Goal: Task Accomplishment & Management: Manage account settings

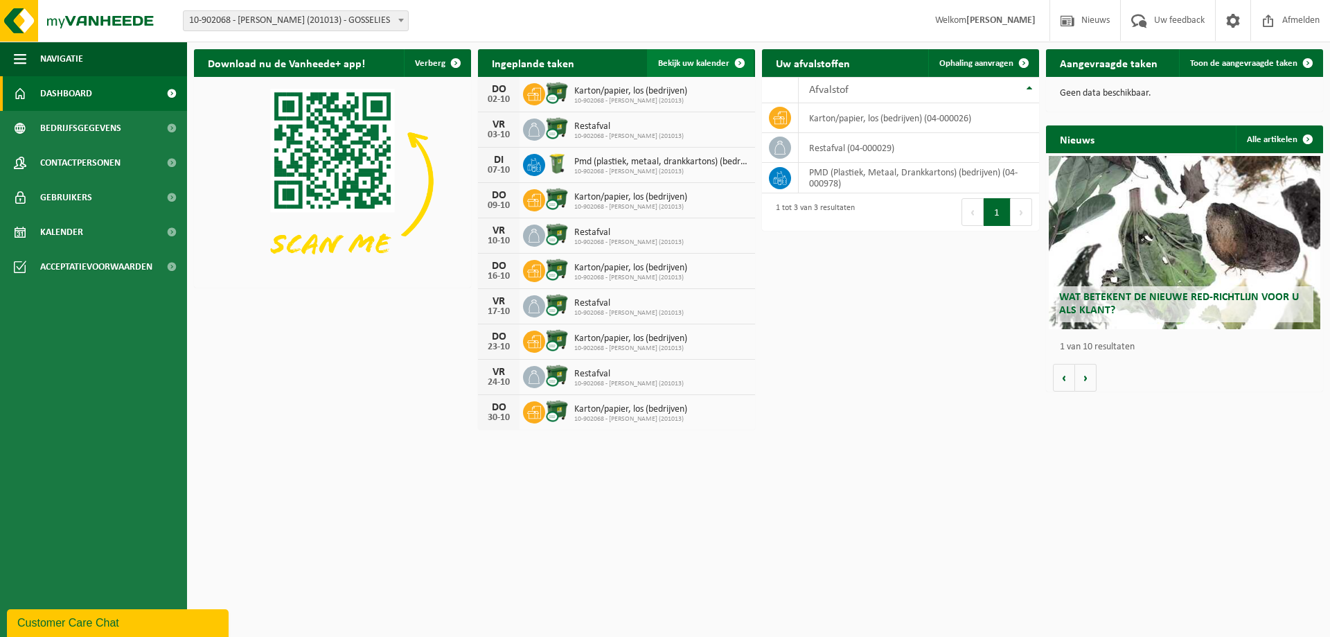
click at [708, 63] on span "Bekijk uw kalender" at bounding box center [693, 63] width 71 height 9
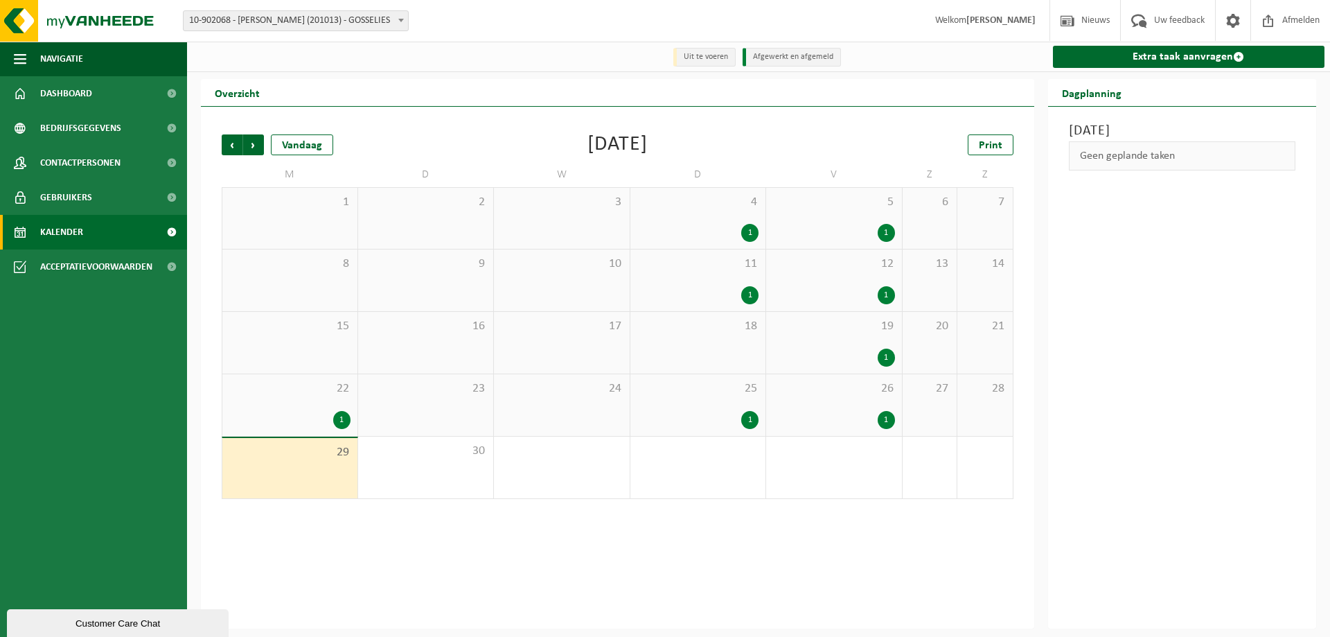
click at [324, 412] on div "1" at bounding box center [289, 420] width 121 height 18
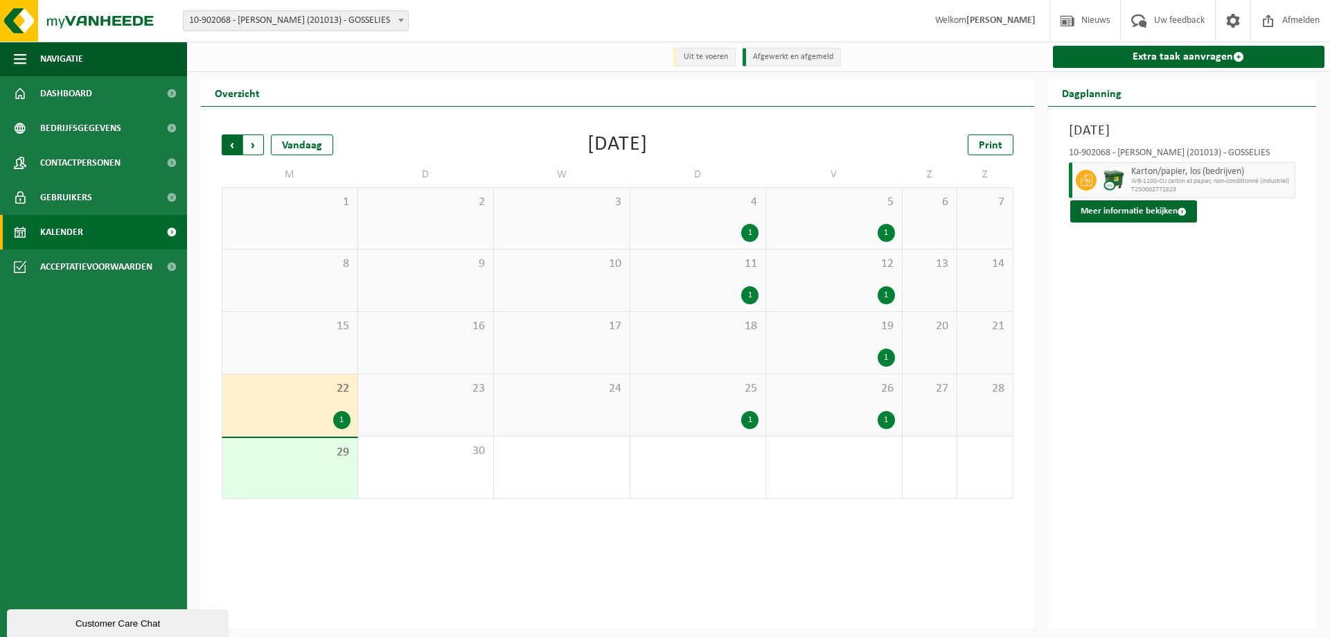
click at [249, 148] on span "Volgende" at bounding box center [253, 144] width 21 height 21
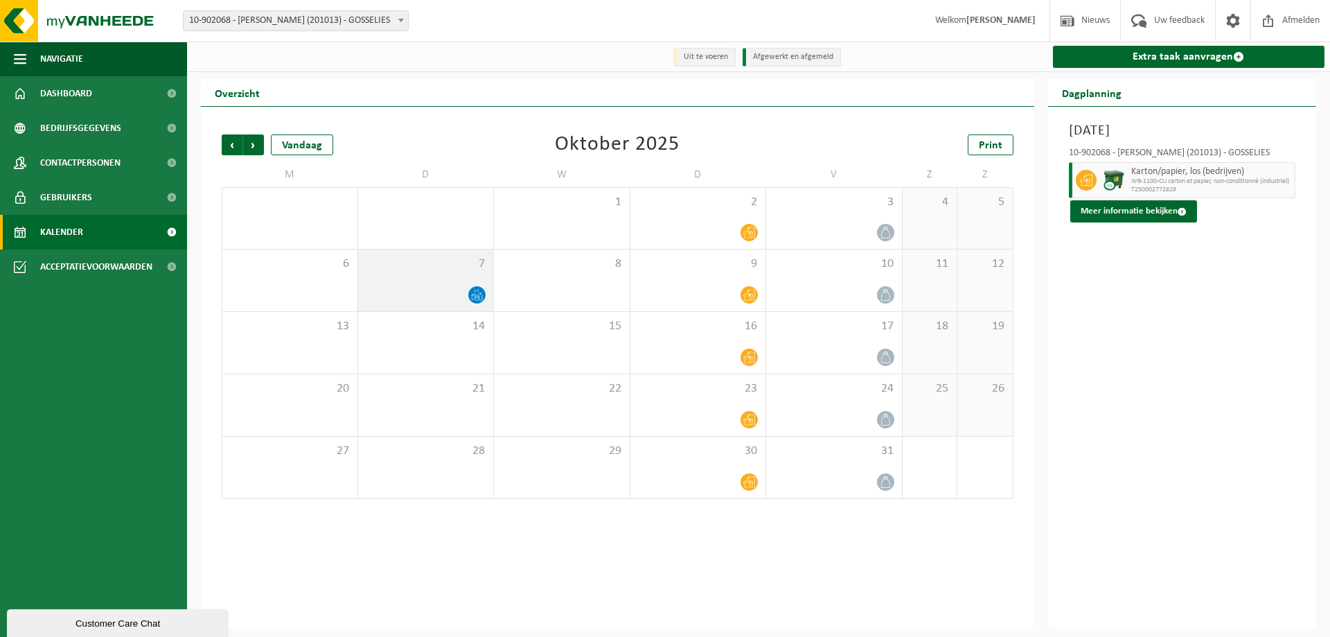
click at [464, 285] on div "7" at bounding box center [426, 280] width 136 height 62
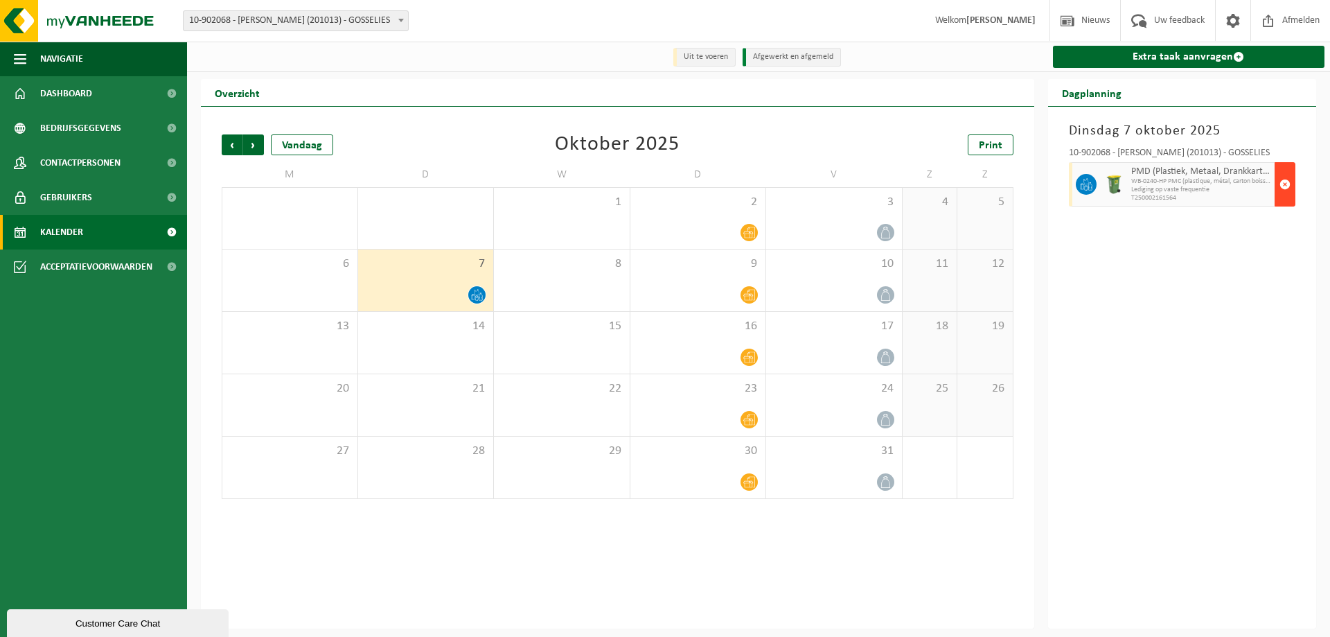
click at [1284, 185] on span "button" at bounding box center [1285, 184] width 11 height 28
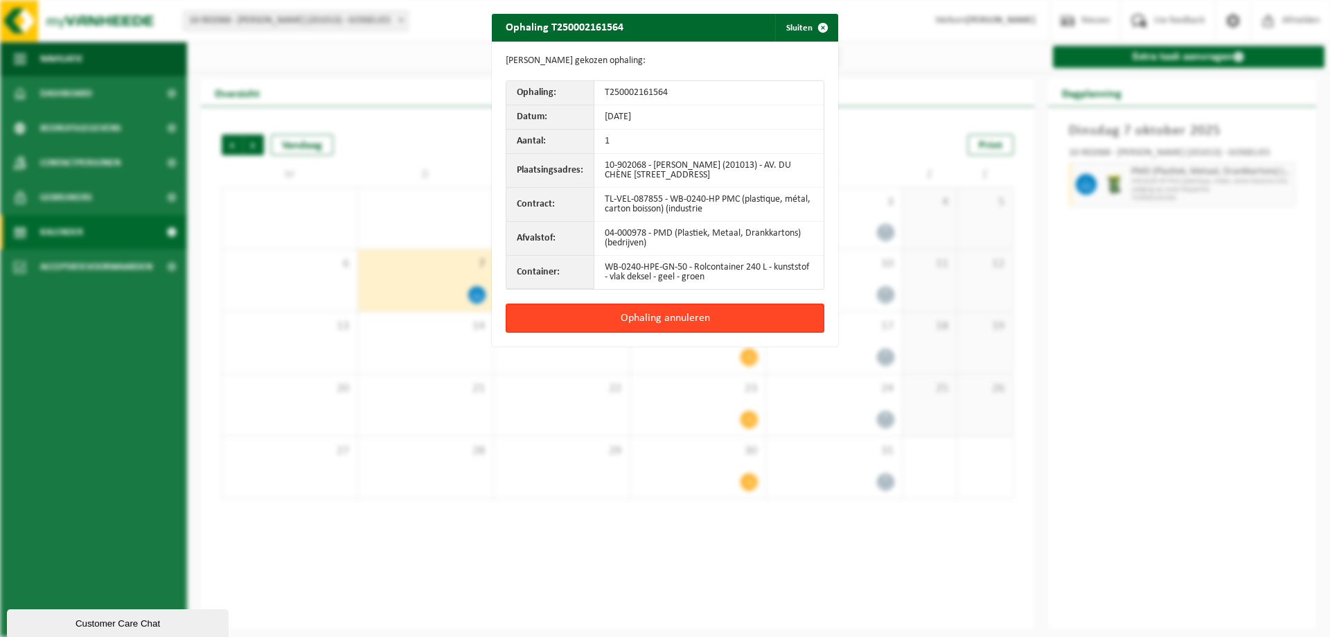
click at [750, 316] on button "Ophaling annuleren" at bounding box center [665, 318] width 319 height 29
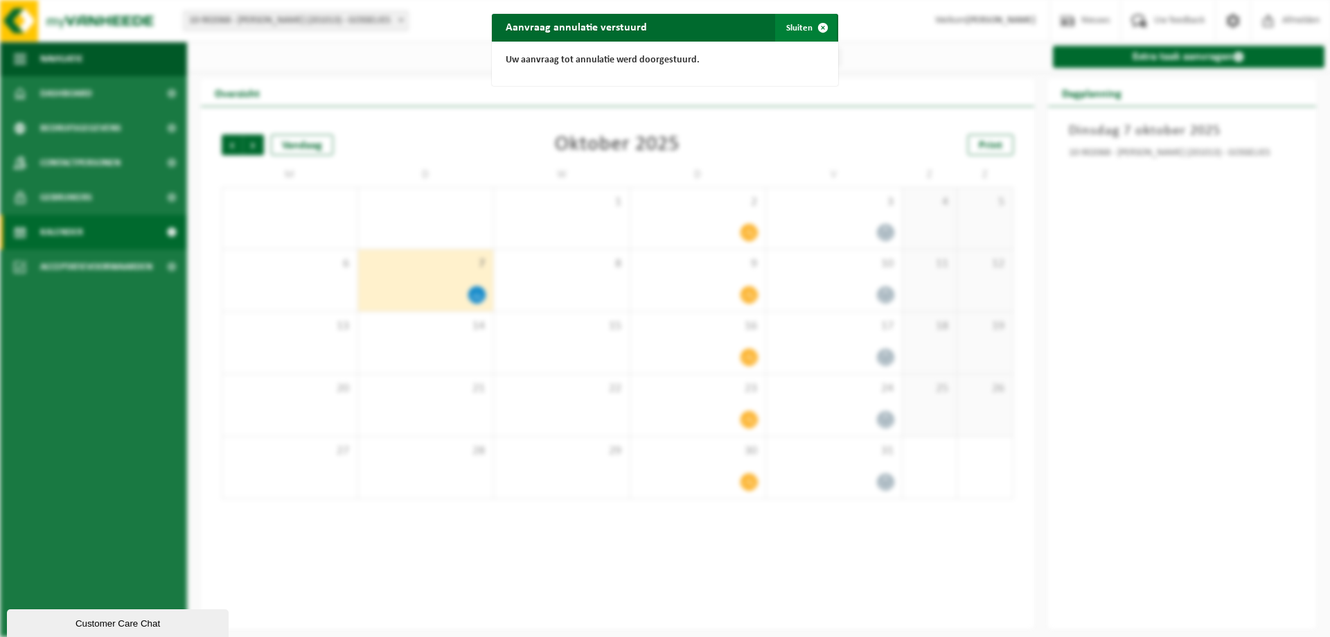
click at [816, 29] on span "button" at bounding box center [823, 28] width 28 height 28
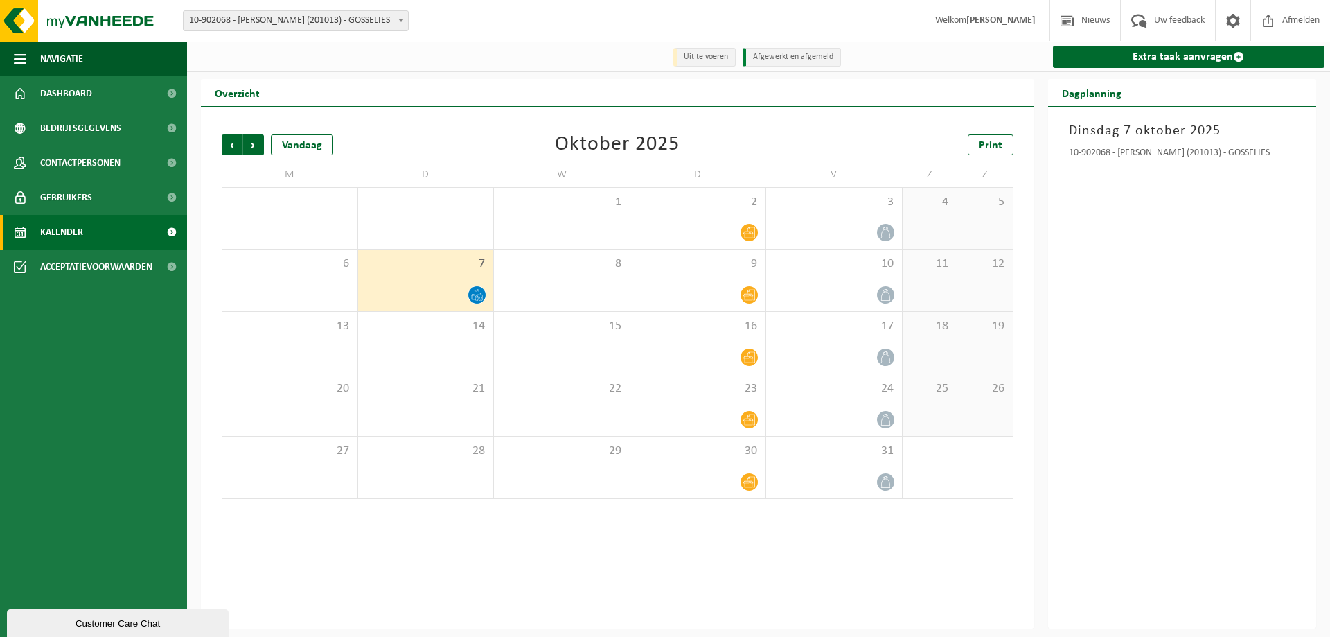
click at [442, 301] on div at bounding box center [426, 294] width 122 height 19
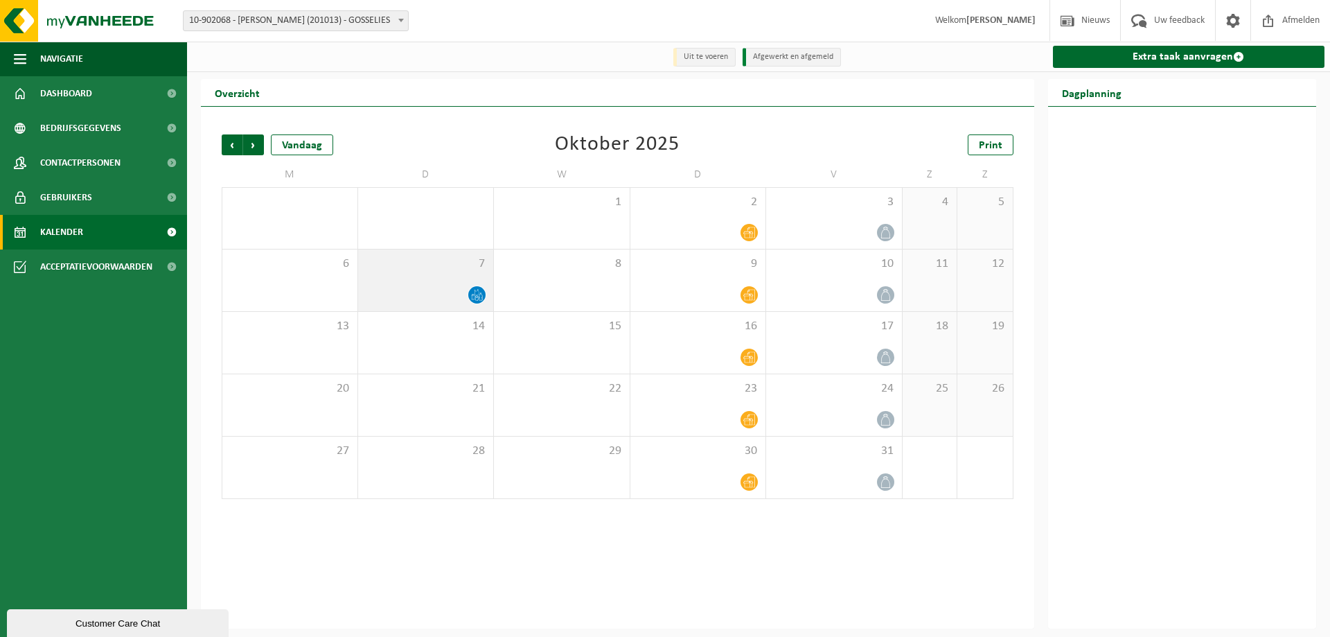
click at [464, 297] on div at bounding box center [426, 294] width 122 height 19
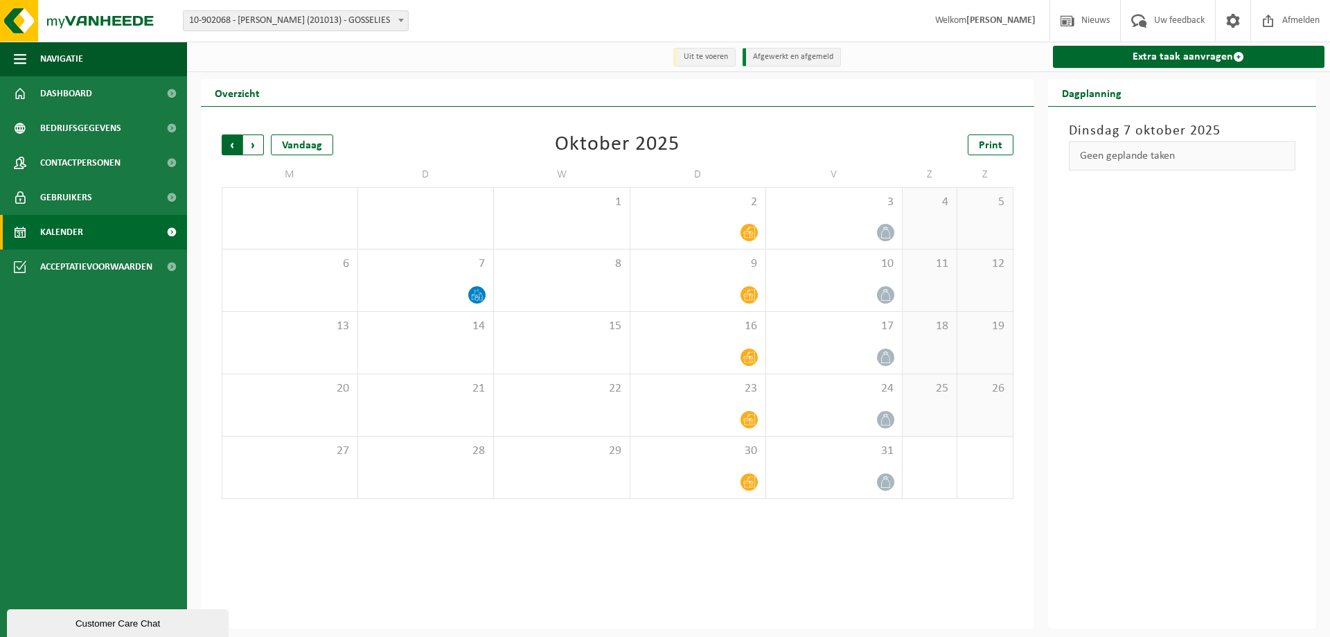
click at [254, 149] on span "Volgende" at bounding box center [253, 144] width 21 height 21
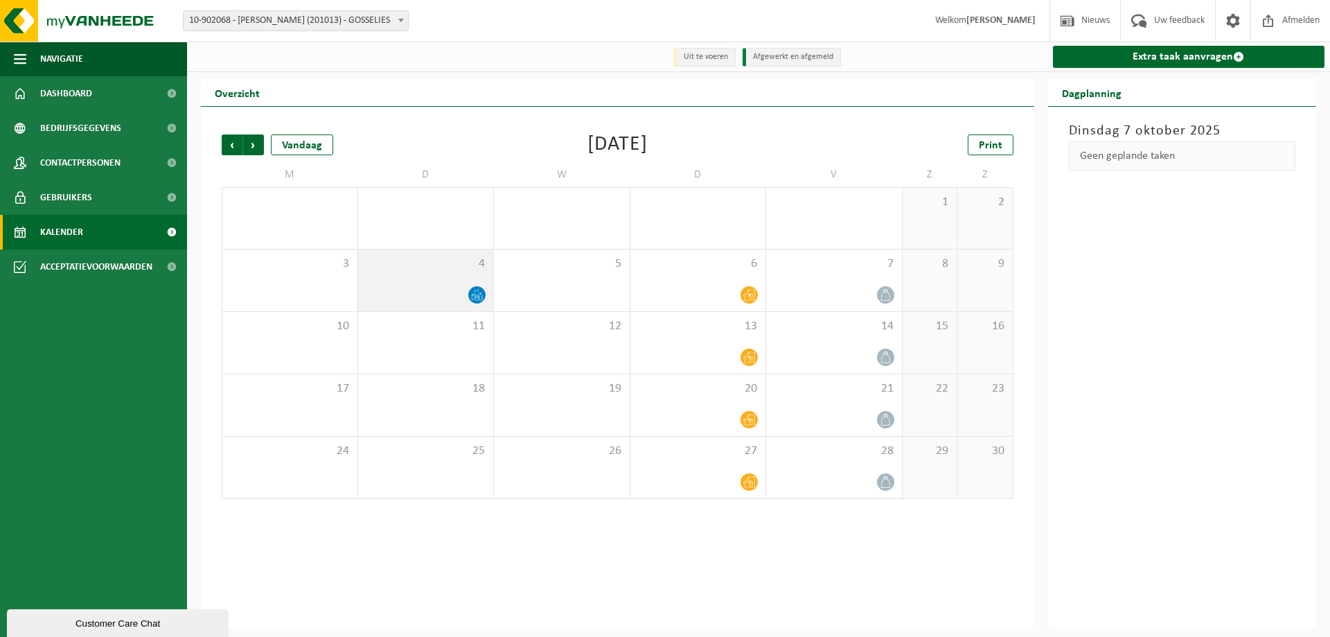
click at [448, 281] on div "4" at bounding box center [426, 280] width 136 height 62
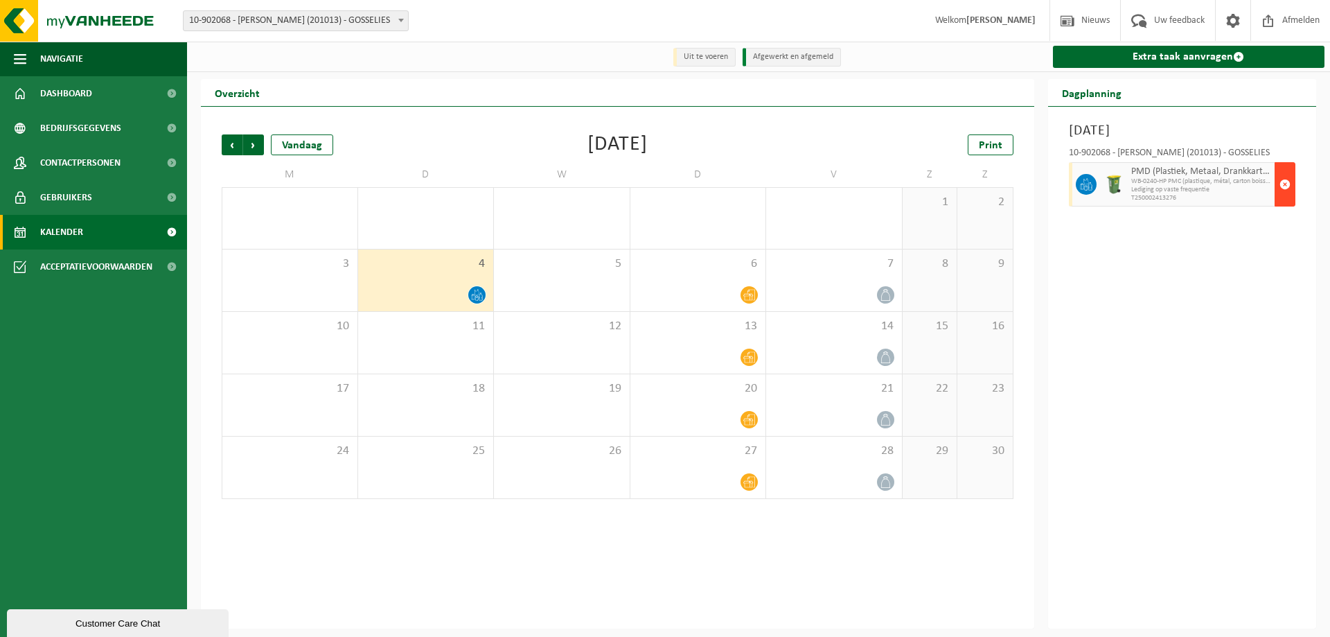
click at [1283, 182] on span "button" at bounding box center [1285, 184] width 11 height 28
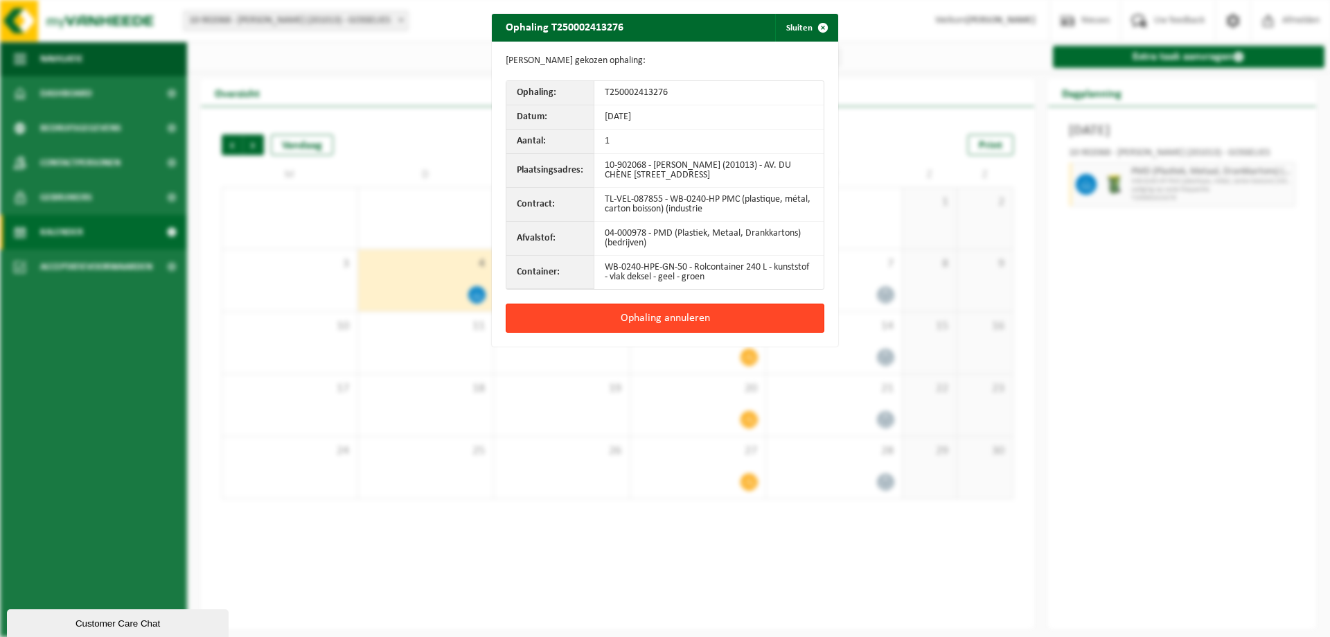
click at [775, 313] on button "Ophaling annuleren" at bounding box center [665, 318] width 319 height 29
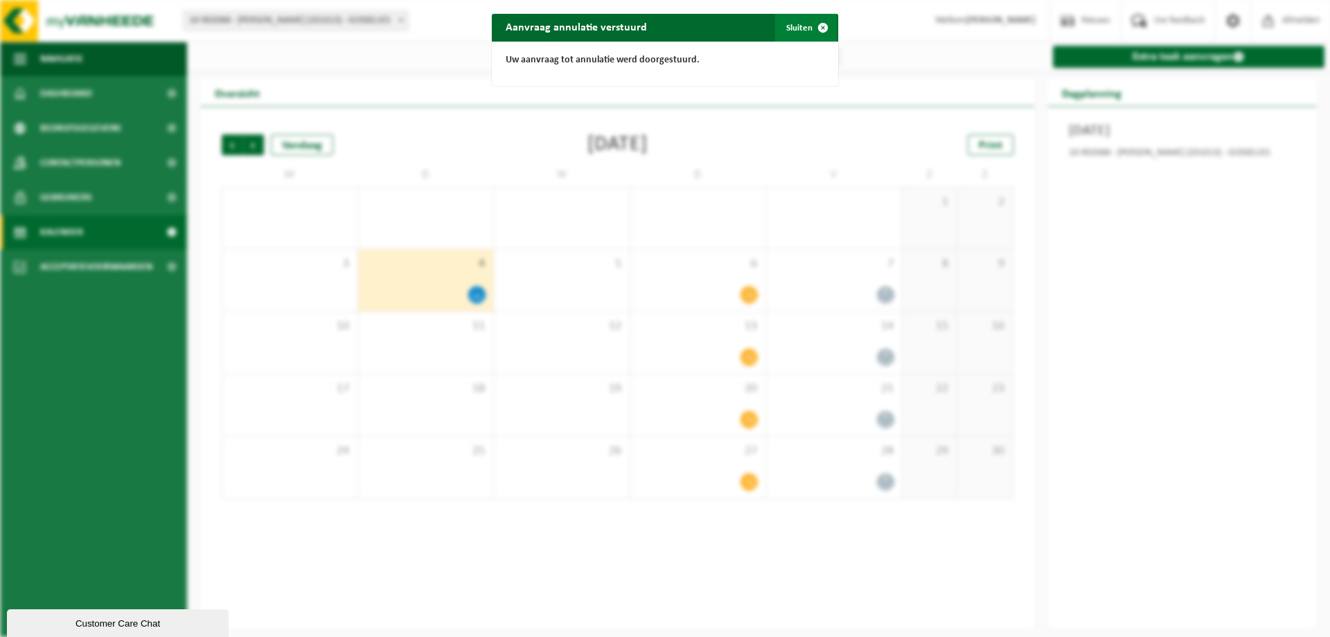
click at [813, 25] on span "button" at bounding box center [823, 28] width 28 height 28
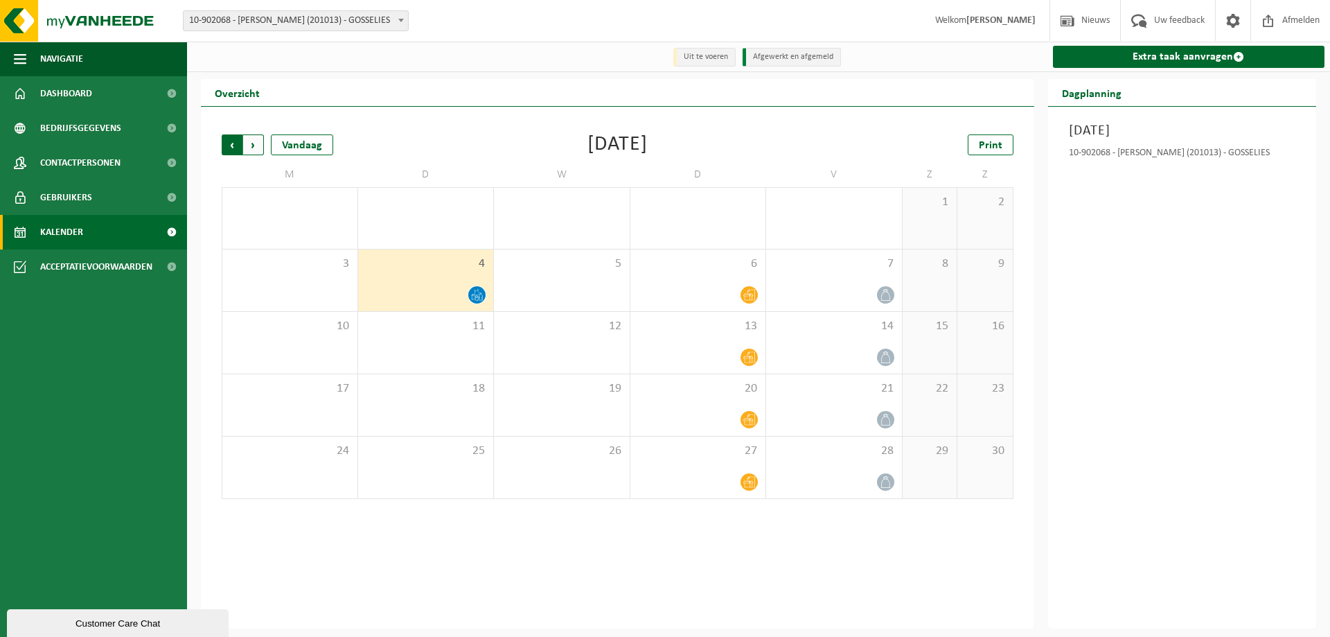
click at [262, 143] on span "Volgende" at bounding box center [253, 144] width 21 height 21
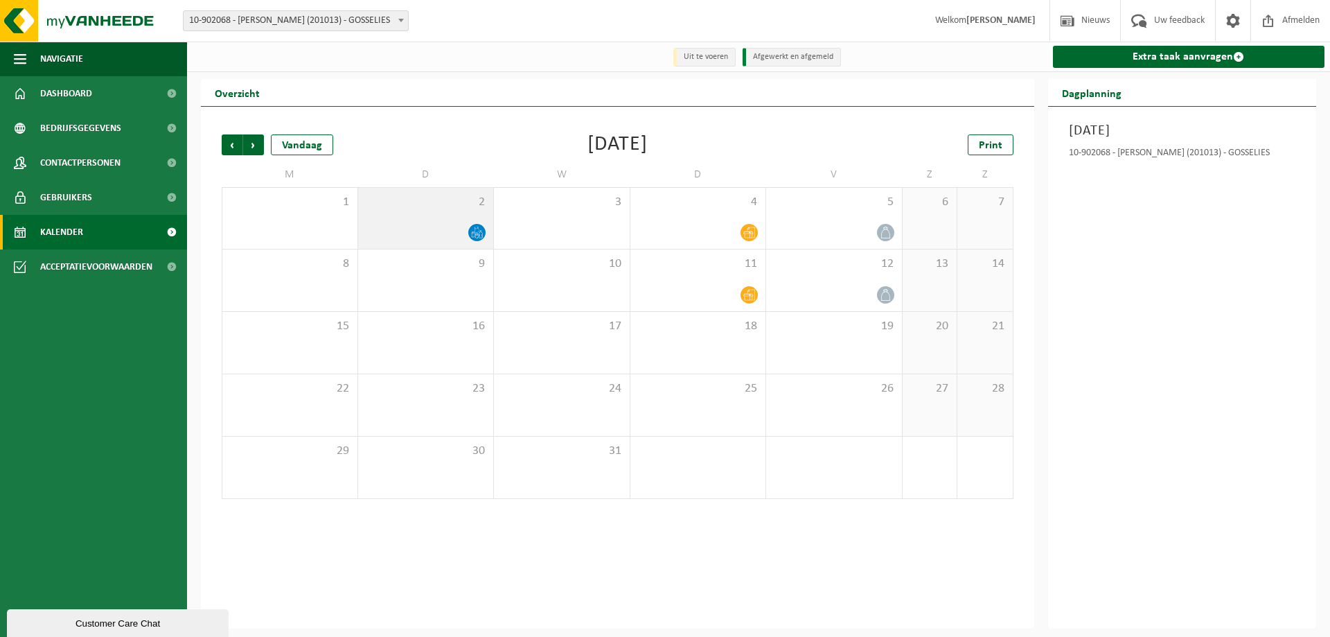
click at [430, 213] on div "2" at bounding box center [426, 218] width 136 height 61
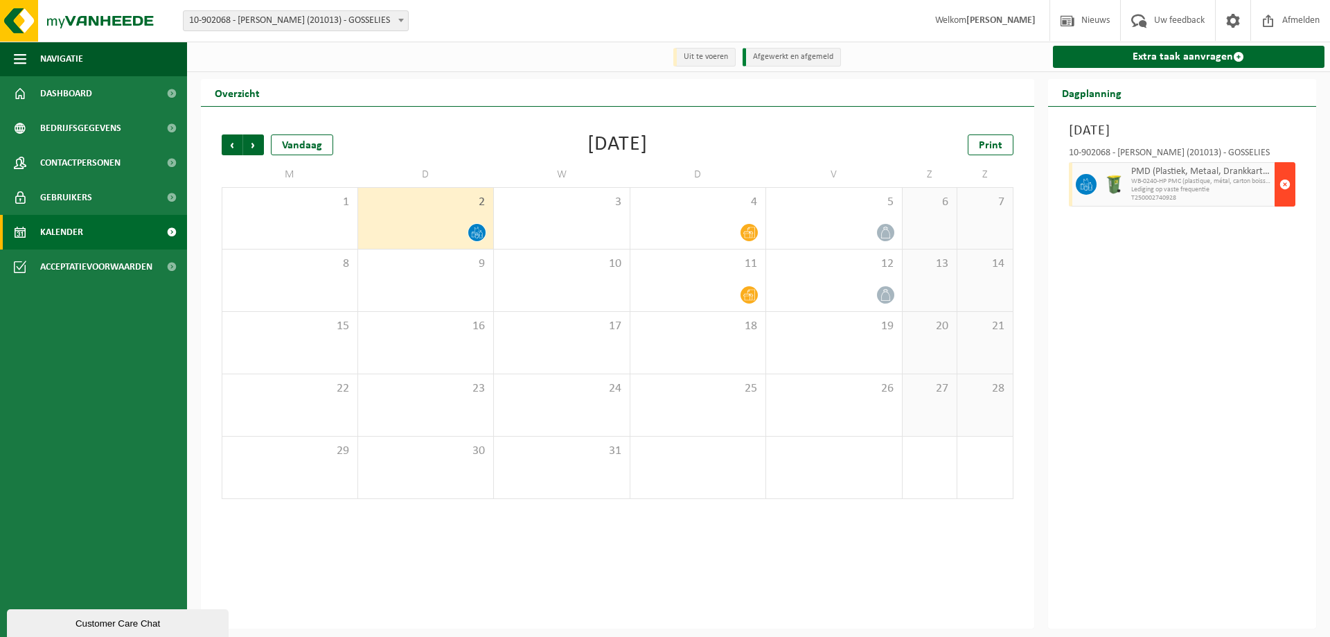
click at [1290, 182] on span "button" at bounding box center [1285, 184] width 11 height 28
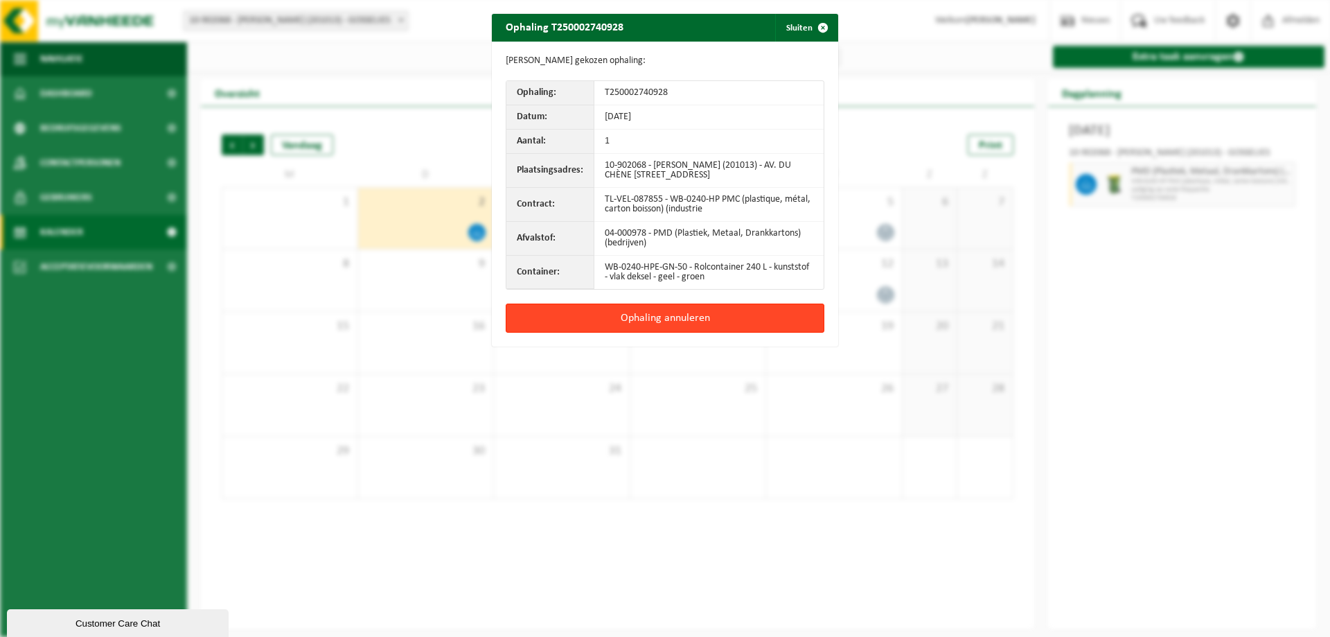
click at [811, 322] on button "Ophaling annuleren" at bounding box center [665, 318] width 319 height 29
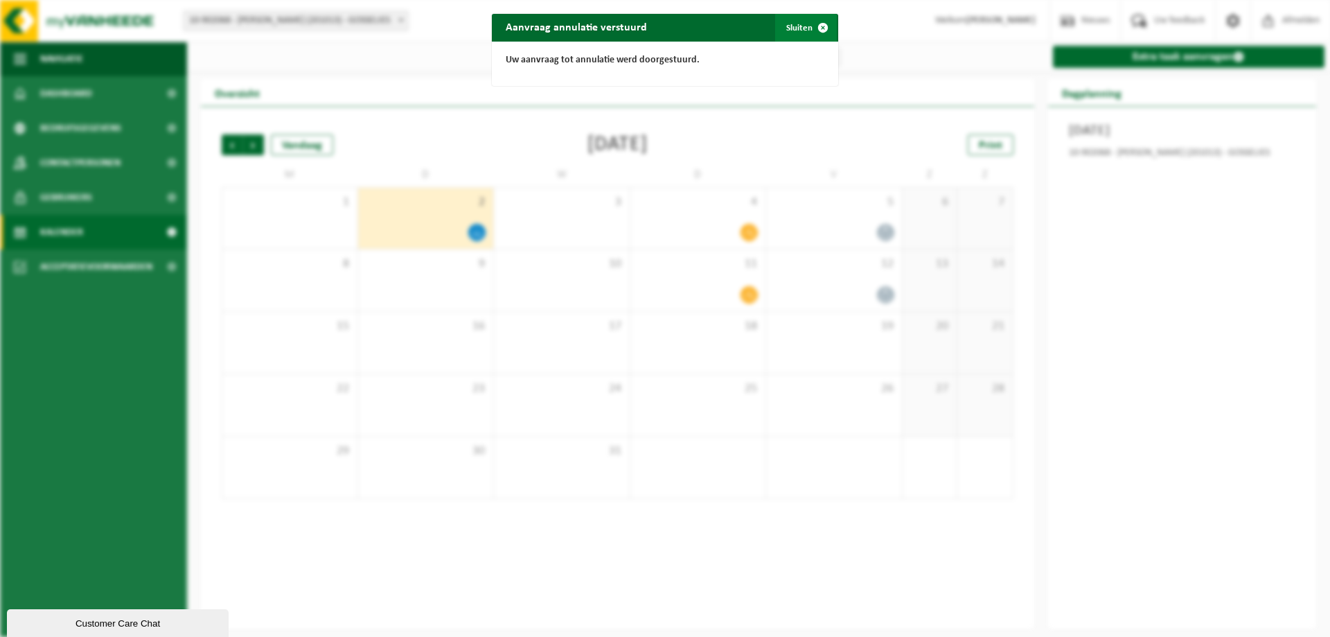
click at [818, 26] on span "button" at bounding box center [823, 28] width 28 height 28
